Goal: Check status: Check status

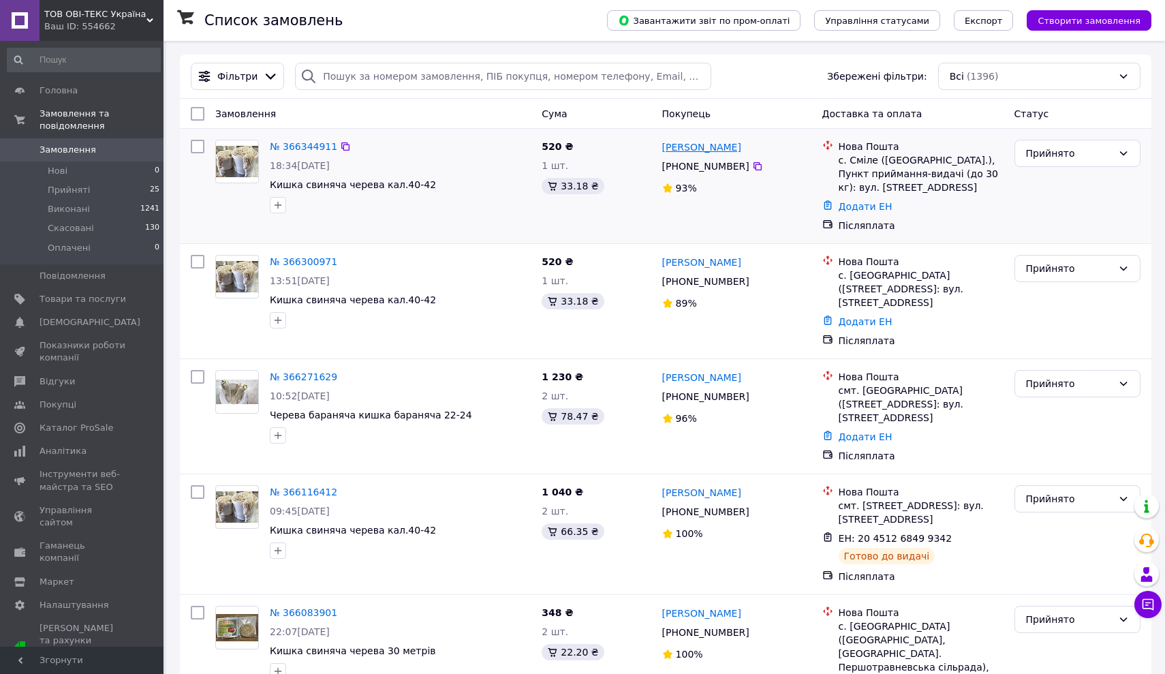
click at [695, 146] on link "Алла Рубаник" at bounding box center [701, 147] width 79 height 14
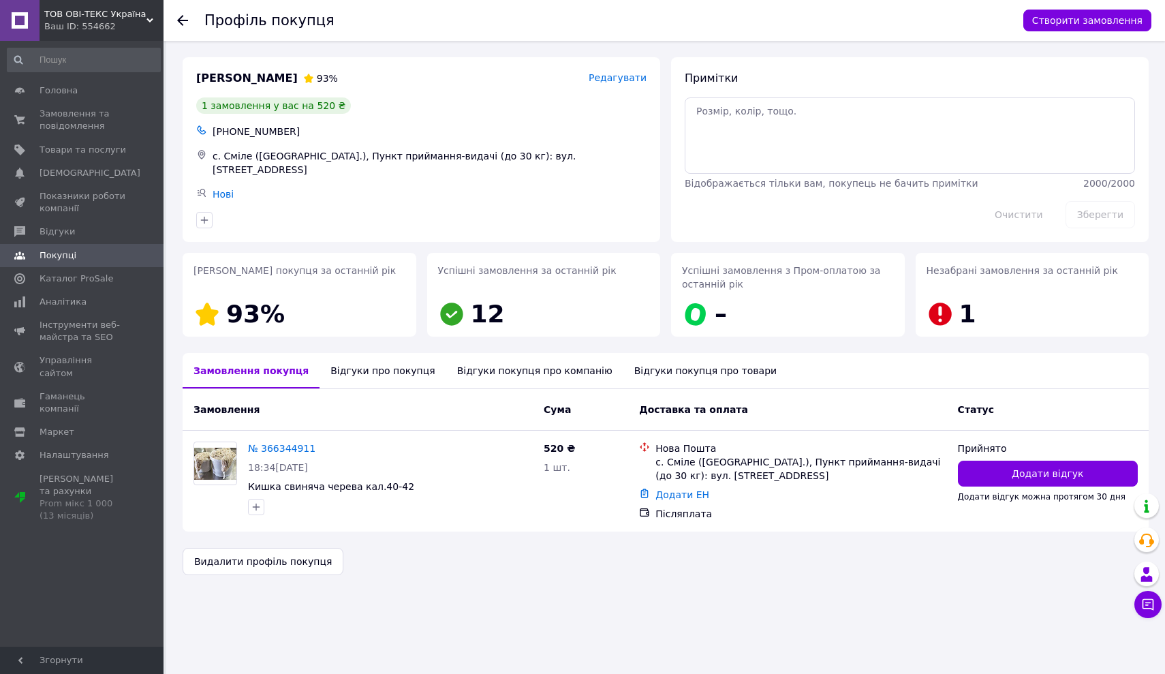
click at [185, 16] on icon at bounding box center [182, 20] width 11 height 11
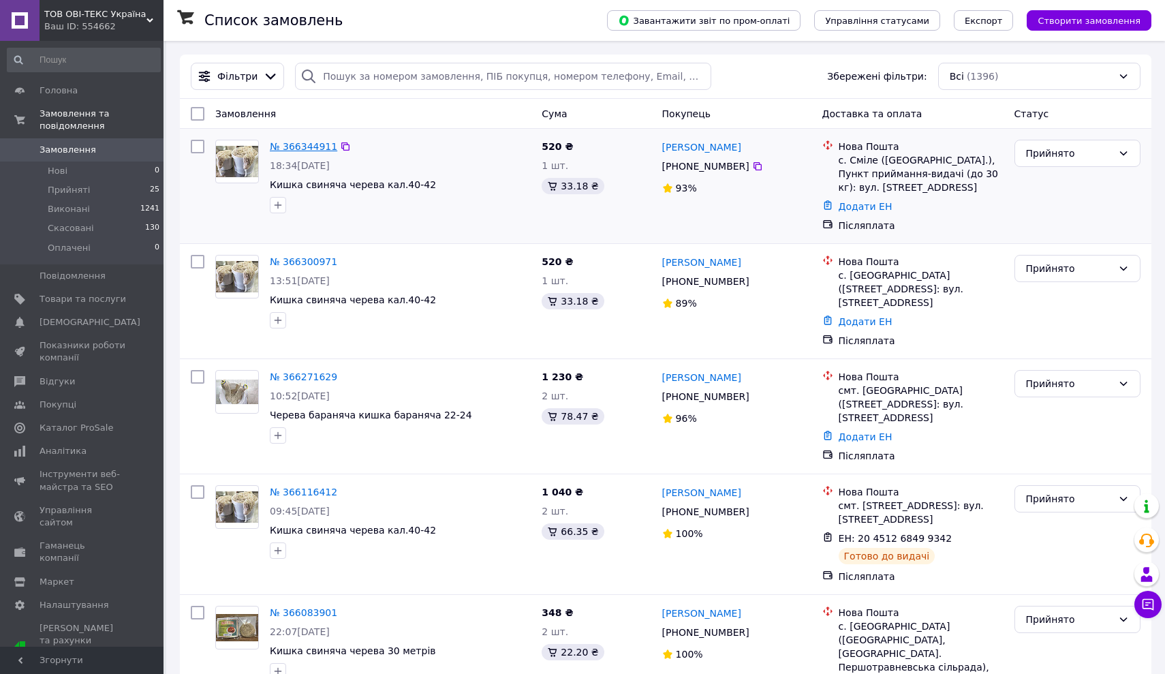
click at [313, 150] on link "№ 366344911" at bounding box center [303, 146] width 67 height 11
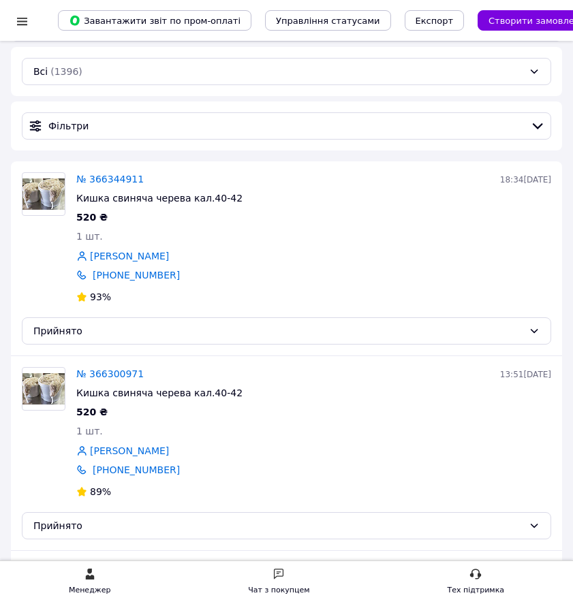
scroll to position [25, 0]
